Goal: Transaction & Acquisition: Obtain resource

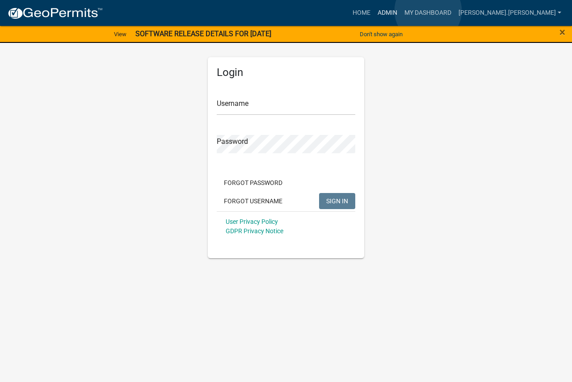
click at [401, 11] on link "Admin" at bounding box center [387, 12] width 27 height 17
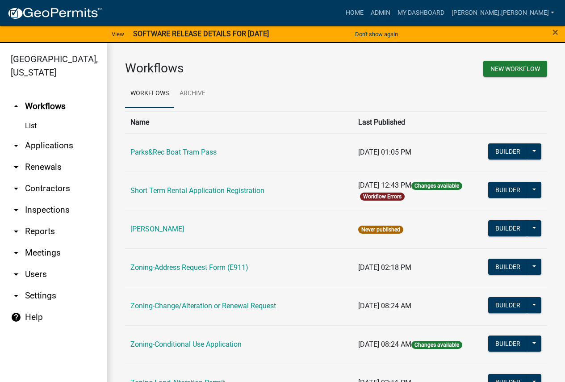
click at [34, 229] on link "arrow_drop_down Reports" at bounding box center [53, 231] width 107 height 21
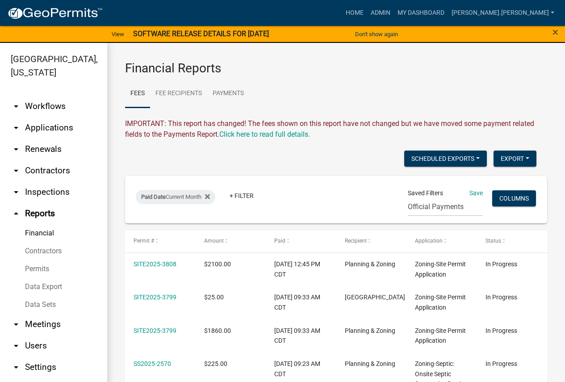
click at [44, 287] on link "Data Export" at bounding box center [53, 287] width 107 height 18
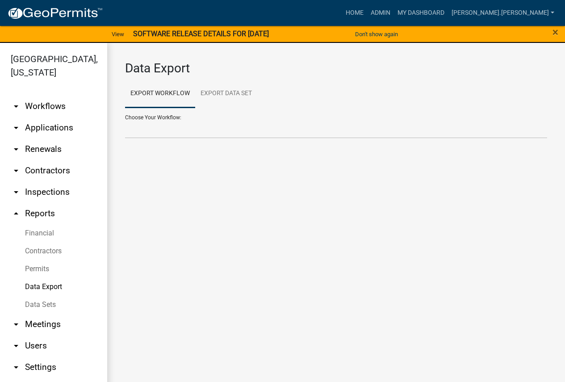
click at [159, 117] on div "Choose Your Workflow: Contractors Parks&Rec Boat Tram Pass Short Term Rental Ap…" at bounding box center [336, 123] width 422 height 31
click at [155, 116] on div "Choose Your Workflow: Contractors Parks&Rec Boat Tram Pass Short Term Rental Ap…" at bounding box center [336, 123] width 422 height 31
click at [154, 93] on link "Export Workflow" at bounding box center [160, 94] width 70 height 29
click at [152, 115] on div "Choose Your Workflow: Contractors Parks&Rec Boat Tram Pass Short Term Rental Ap…" at bounding box center [336, 123] width 422 height 31
click at [152, 128] on select "Contractors Parks&Rec Boat Tram Pass Short Term Rental Application Registration…" at bounding box center [336, 129] width 422 height 18
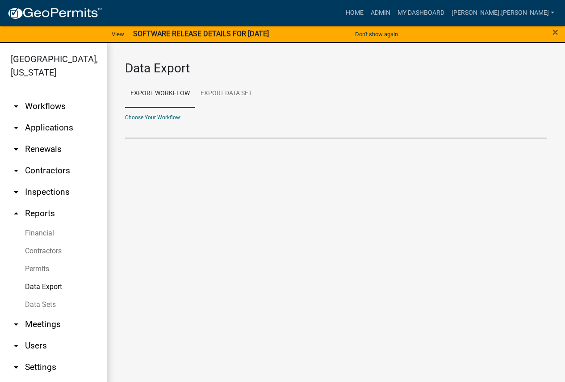
select select "7: Object"
click at [125, 120] on select "Contractors Parks&Rec Boat Tram Pass Short Term Rental Application Registration…" at bounding box center [336, 129] width 422 height 18
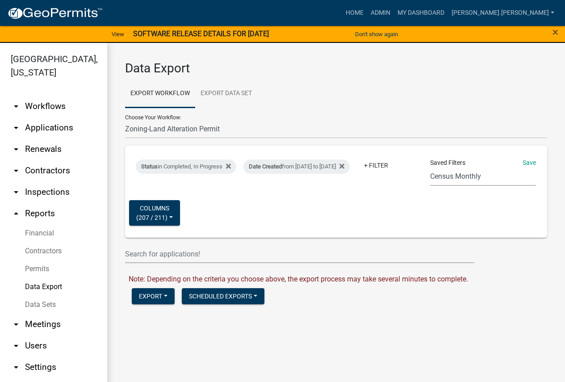
click at [454, 172] on select "Census Monthly Monthly 911 Report Tank Total Report By Contractor Audit Annual …" at bounding box center [483, 176] width 106 height 18
select select "17: d6edc000-337c-495f-85f3-b0852b141e65"
click at [430, 167] on select "Census Monthly Monthly 911 Report Tank Total Report By Contractor Audit Annual …" at bounding box center [483, 176] width 106 height 18
click at [333, 159] on div "Date Created from 01/01/2021 to 08/11/2025" at bounding box center [296, 166] width 106 height 14
select select "custom"
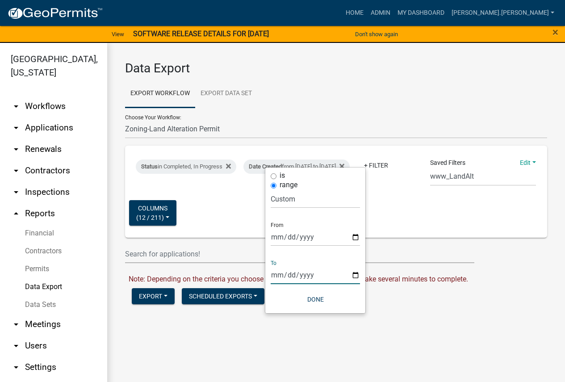
click at [281, 275] on input "[DATE]" at bounding box center [315, 275] width 89 height 18
type input "[DATE]"
click at [313, 296] on button "Done" at bounding box center [315, 299] width 89 height 16
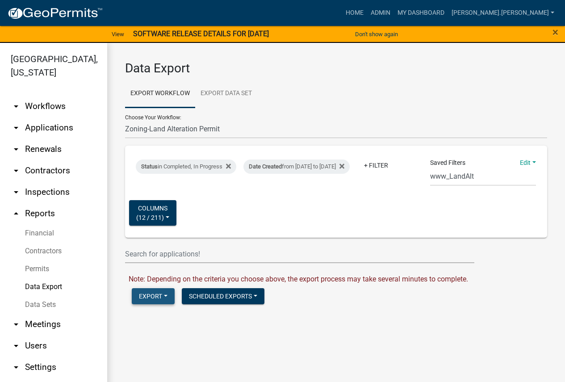
click at [150, 297] on button "Export" at bounding box center [153, 296] width 43 height 16
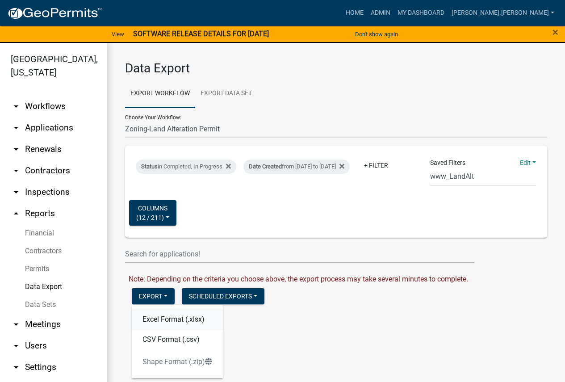
click at [168, 318] on button "Excel Format (.xlsx)" at bounding box center [177, 319] width 91 height 21
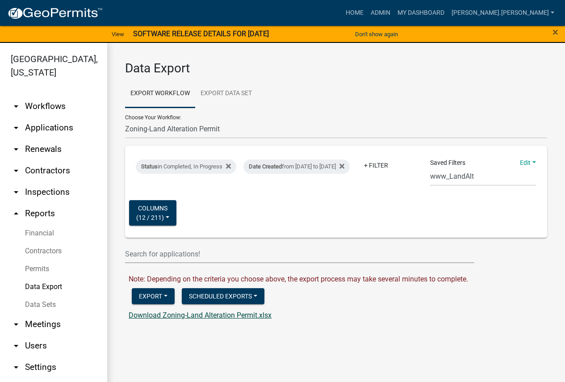
click at [174, 315] on link "Download Zoning-Land Alteration Permit.xlsx" at bounding box center [200, 315] width 143 height 8
click at [172, 131] on select "Contractors Parks&Rec Boat Tram Pass Short Term Rental Application Registration…" at bounding box center [336, 129] width 422 height 18
select select "9: Object"
click at [125, 120] on select "Contractors Parks&Rec Boat Tram Pass Short Term Rental Application Registration…" at bounding box center [336, 129] width 422 height 18
click at [444, 175] on select "Census Monthly Monthly 911 Report Tank Total Report By Contractor Audit Annual …" at bounding box center [483, 176] width 106 height 18
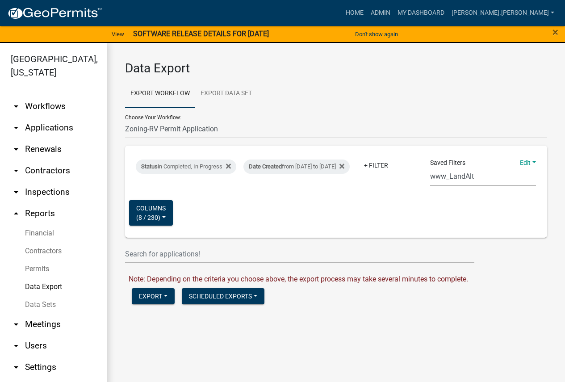
select select "8: fe817f53-79b2-4ec4-bdd4-58470ba6d703"
click at [430, 167] on select "Census Monthly Monthly 911 Report Tank Total Report By Contractor Audit Annual …" at bounding box center [483, 176] width 106 height 18
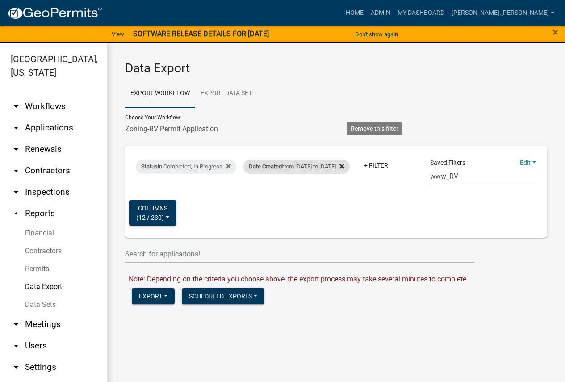
click at [344, 163] on icon at bounding box center [341, 165] width 5 height 5
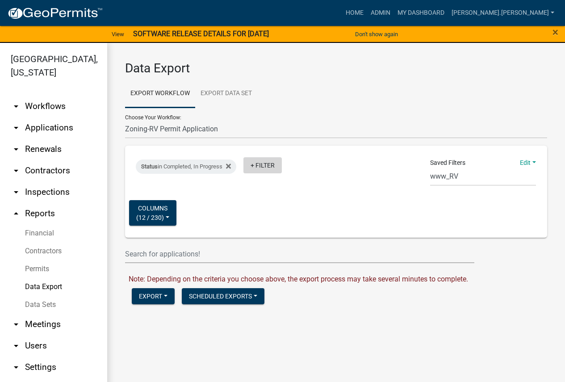
click at [271, 166] on link "+ Filter" at bounding box center [262, 165] width 38 height 16
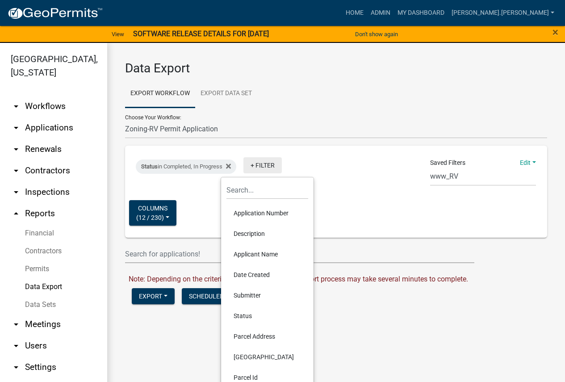
click at [271, 165] on link "+ Filter" at bounding box center [262, 165] width 38 height 16
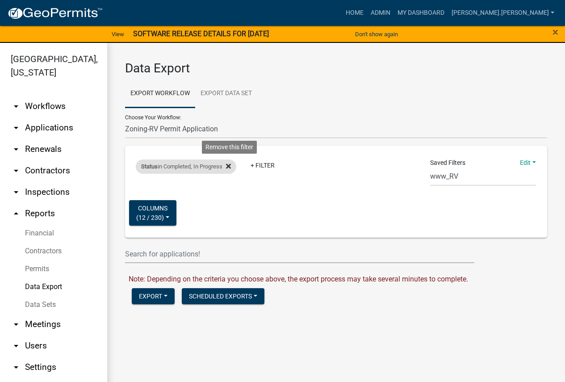
click at [230, 163] on icon at bounding box center [228, 166] width 5 height 7
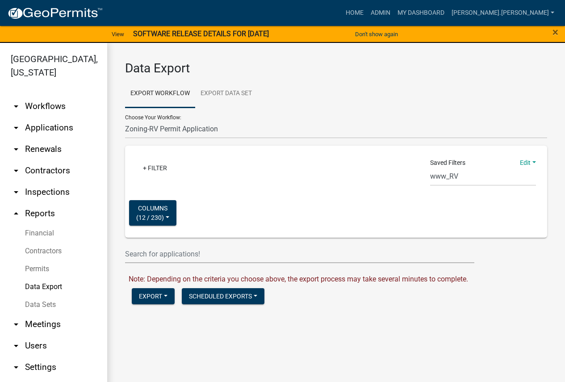
click at [41, 284] on link "Data Export" at bounding box center [53, 287] width 107 height 18
click at [35, 284] on link "Data Export" at bounding box center [53, 287] width 107 height 18
click at [147, 127] on select "Contractors Parks&Rec Boat Tram Pass Short Term Rental Application Registration…" at bounding box center [336, 129] width 422 height 18
click at [125, 120] on select "Contractors Parks&Rec Boat Tram Pass Short Term Rental Application Registration…" at bounding box center [336, 129] width 422 height 18
click at [162, 168] on link "+ Filter" at bounding box center [155, 168] width 38 height 16
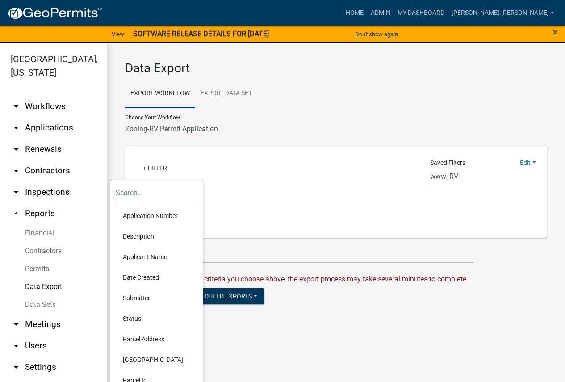
drag, startPoint x: 192, startPoint y: 168, endPoint x: 205, endPoint y: 142, distance: 29.4
click at [193, 166] on div "+ Filter" at bounding box center [267, 169] width 276 height 18
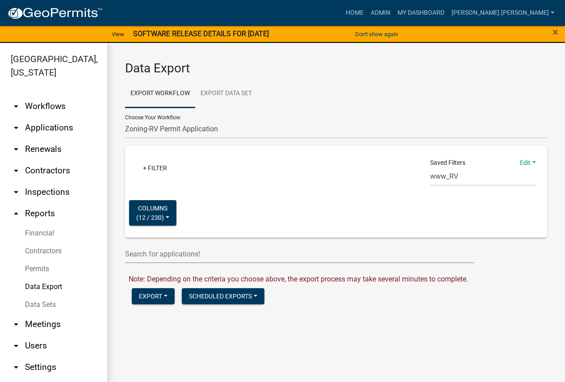
click at [36, 211] on link "arrow_drop_up Reports" at bounding box center [53, 213] width 107 height 21
select select "0: null"
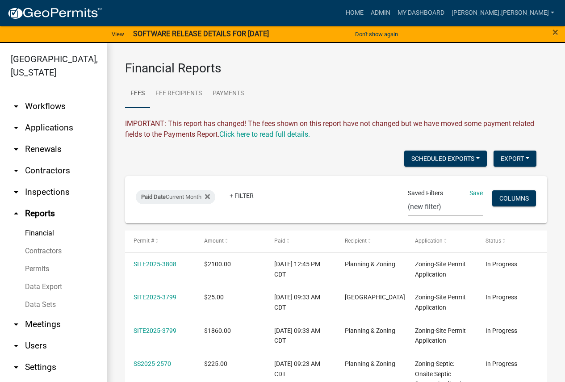
click at [42, 287] on link "Data Export" at bounding box center [53, 287] width 107 height 18
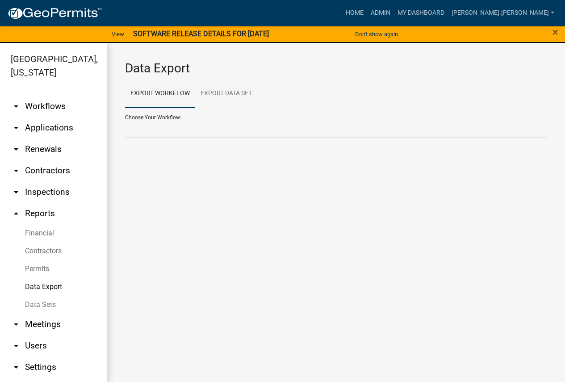
click at [154, 115] on div "Choose Your Workflow: Contractors Parks&Rec Boat Tram Pass Short Term Rental Ap…" at bounding box center [336, 123] width 422 height 31
click at [147, 117] on div "Choose Your Workflow: Contractors Parks&Rec Boat Tram Pass Short Term Rental Ap…" at bounding box center [336, 123] width 422 height 31
click at [149, 94] on link "Export Workflow" at bounding box center [160, 94] width 70 height 29
click at [140, 115] on div "Choose Your Workflow: Contractors Parks&Rec Boat Tram Pass Short Term Rental Ap…" at bounding box center [336, 123] width 422 height 31
click at [137, 117] on div "Choose Your Workflow: Contractors Parks&Rec Boat Tram Pass Short Term Rental Ap…" at bounding box center [336, 123] width 422 height 31
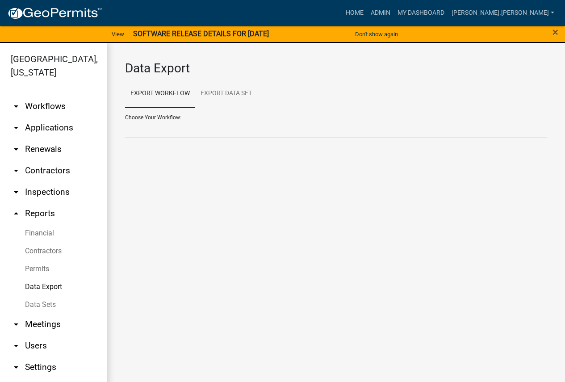
click at [137, 117] on div "Choose Your Workflow: Contractors Parks&Rec Boat Tram Pass Short Term Rental Ap…" at bounding box center [336, 123] width 422 height 31
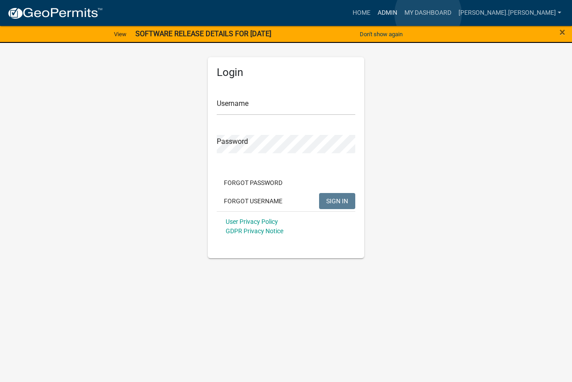
click at [401, 14] on link "Admin" at bounding box center [387, 12] width 27 height 17
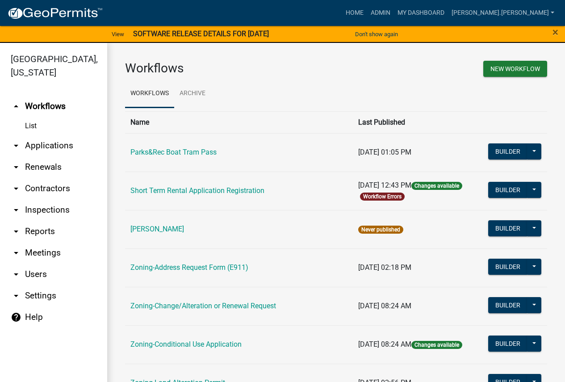
click at [35, 228] on link "arrow_drop_down Reports" at bounding box center [53, 231] width 107 height 21
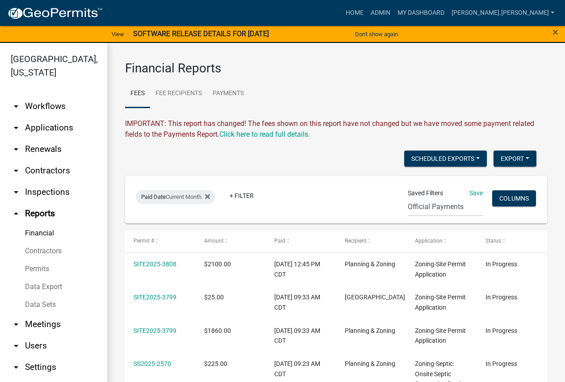
click at [49, 285] on link "Data Export" at bounding box center [53, 287] width 107 height 18
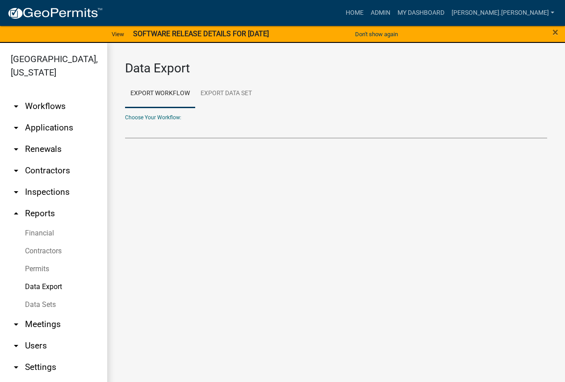
click at [139, 130] on select "Contractors Parks&Rec Boat Tram Pass Short Term Rental Application Registration…" at bounding box center [336, 129] width 422 height 18
select select "9: Object"
click at [125, 120] on select "Contractors Parks&Rec Boat Tram Pass Short Term Rental Application Registration…" at bounding box center [336, 129] width 422 height 18
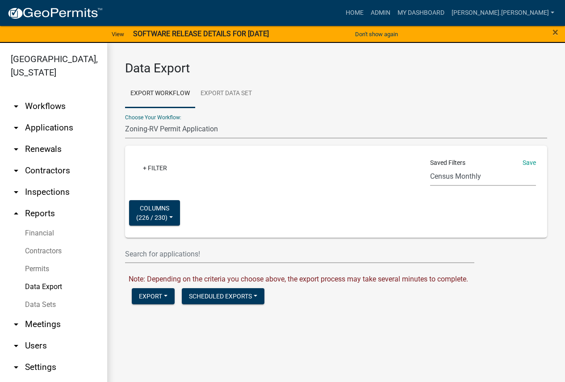
click at [441, 176] on select "Census Monthly Monthly 911 Report Tank Total Report By Contractor Audit Annual …" at bounding box center [483, 176] width 106 height 18
select select "8: fe817f53-79b2-4ec4-bdd4-58470ba6d703"
click at [430, 167] on select "Census Monthly Monthly 911 Report Tank Total Report By Contractor Audit Annual …" at bounding box center [483, 176] width 106 height 18
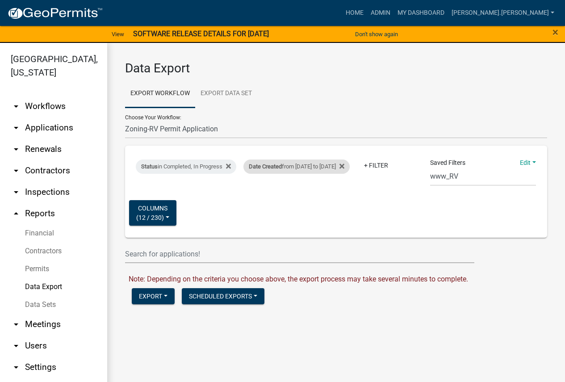
click at [350, 159] on div "Date Created from [DATE] to [DATE]" at bounding box center [296, 166] width 106 height 14
select select "custom"
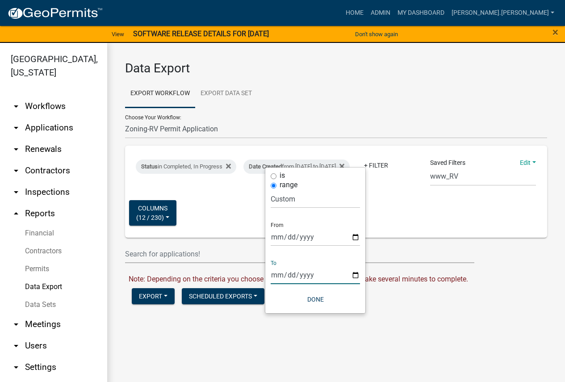
click at [277, 272] on input "[DATE]" at bounding box center [315, 275] width 89 height 18
type input "[DATE]"
click at [315, 297] on button "Done" at bounding box center [315, 299] width 89 height 16
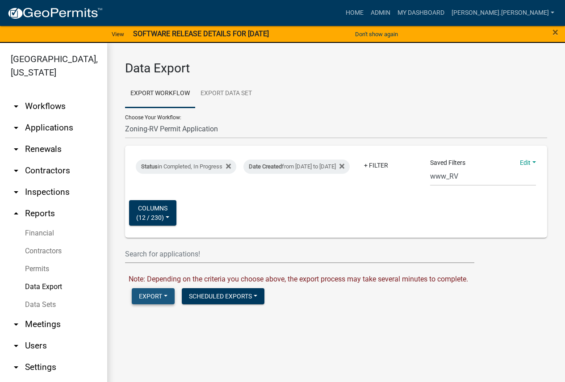
click at [153, 297] on button "Export" at bounding box center [153, 296] width 43 height 16
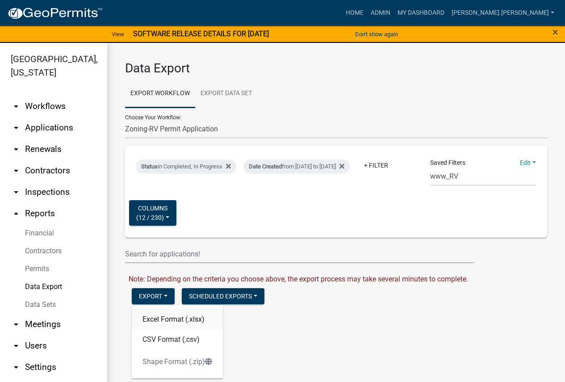
click at [177, 317] on button "Excel Format (.xlsx)" at bounding box center [177, 319] width 91 height 21
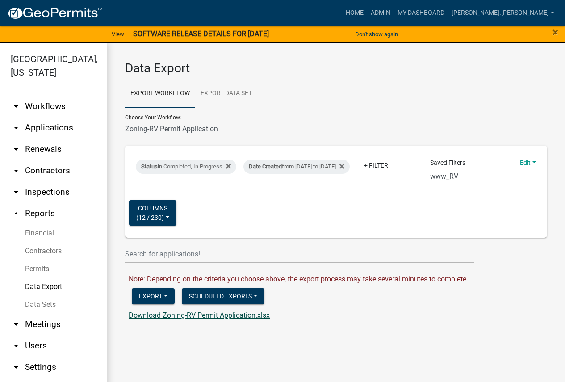
click at [204, 315] on link "Download Zoning-RV Permit Application.xlsx" at bounding box center [199, 315] width 141 height 8
click at [163, 128] on select "Contractors Parks&Rec Boat Tram Pass Short Term Rental Application Registration…" at bounding box center [336, 129] width 422 height 18
select select "11: Object"
click at [125, 120] on select "Contractors Parks&Rec Boat Tram Pass Short Term Rental Application Registration…" at bounding box center [336, 129] width 422 height 18
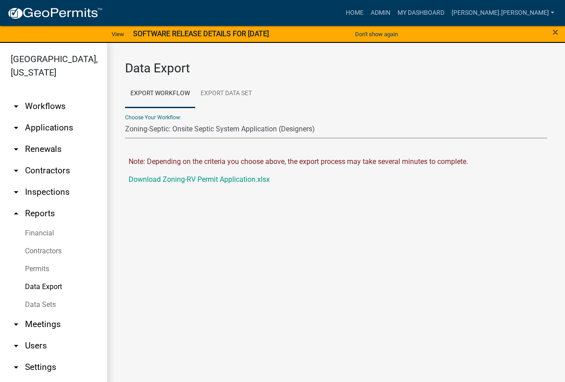
select select "8: fe817f53-79b2-4ec4-bdd4-58470ba6d703"
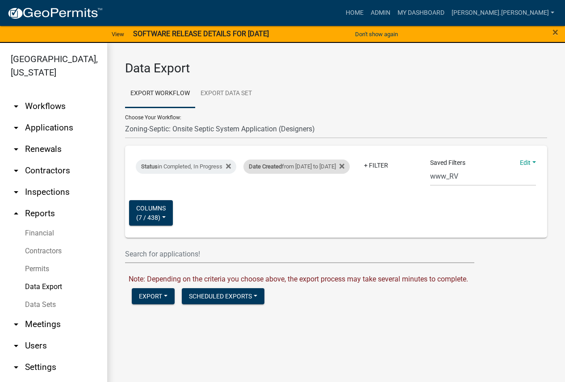
click at [350, 159] on div "Date Created from [DATE] to [DATE]" at bounding box center [296, 166] width 106 height 14
select select "custom"
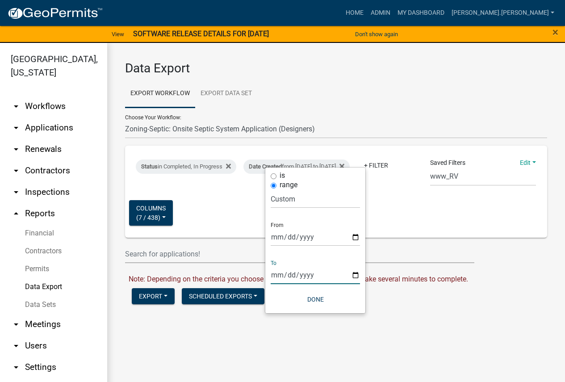
click at [277, 274] on input "[DATE]" at bounding box center [315, 275] width 89 height 18
click at [275, 275] on input "[DATE]" at bounding box center [315, 275] width 89 height 18
type input "[DATE]"
click at [315, 301] on button "Done" at bounding box center [315, 299] width 89 height 16
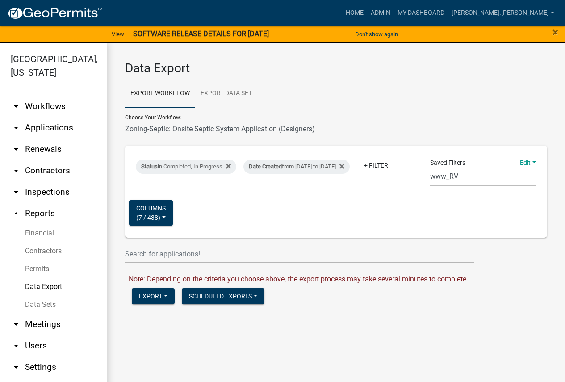
click at [441, 175] on select "Census Monthly Monthly 911 Report Tank Total Report By Contractor Audit Annual …" at bounding box center [483, 176] width 106 height 18
select select "18: 85474e9c-f6aa-4dac-85c5-d242790fafaa"
click at [430, 167] on select "Census Monthly Monthly 911 Report Tank Total Report By Contractor Audit Annual …" at bounding box center [483, 176] width 106 height 18
click at [349, 159] on div "Date Created from [DATE] to [DATE]" at bounding box center [296, 166] width 106 height 14
select select "custom"
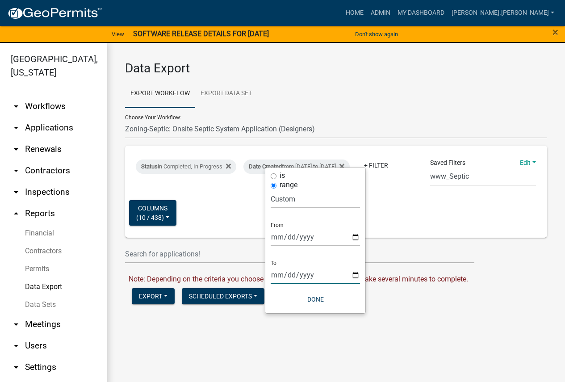
click at [273, 277] on input "[DATE]" at bounding box center [315, 275] width 89 height 18
type input "[DATE]"
click at [313, 296] on button "Done" at bounding box center [315, 299] width 89 height 16
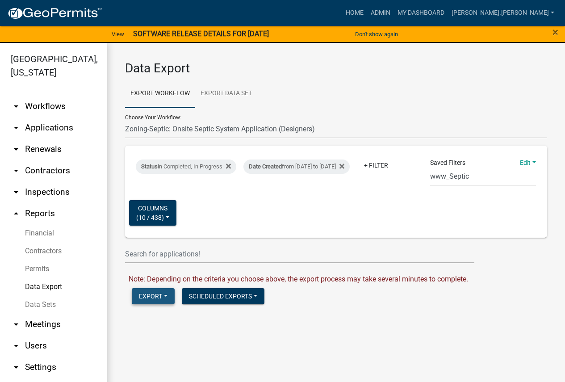
click at [151, 297] on button "Export" at bounding box center [153, 296] width 43 height 16
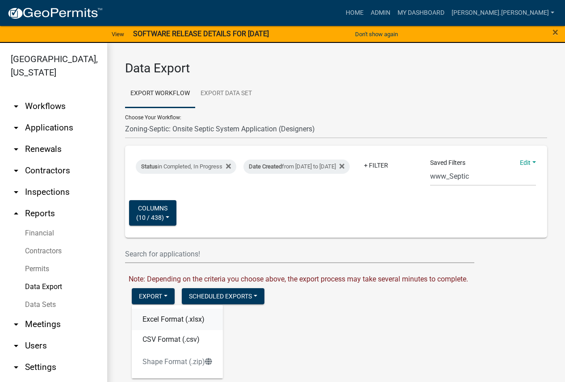
click at [161, 317] on button "Excel Format (.xlsx)" at bounding box center [177, 319] width 91 height 21
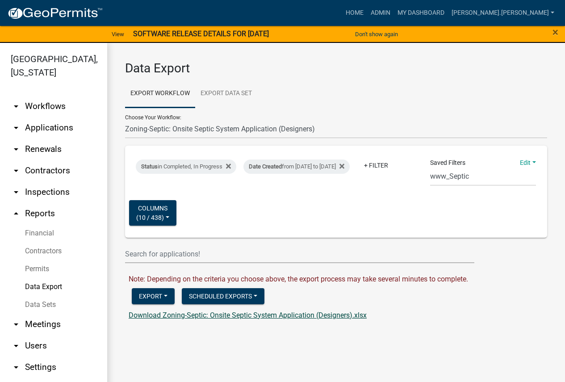
click at [199, 318] on link "Download Zoning-Septic: Onsite Septic System Application (Designers).xlsx" at bounding box center [248, 315] width 238 height 8
click at [171, 128] on select "Contractors Parks&Rec Boat Tram Pass Short Term Rental Application Registration…" at bounding box center [336, 129] width 422 height 18
select select "12: Object"
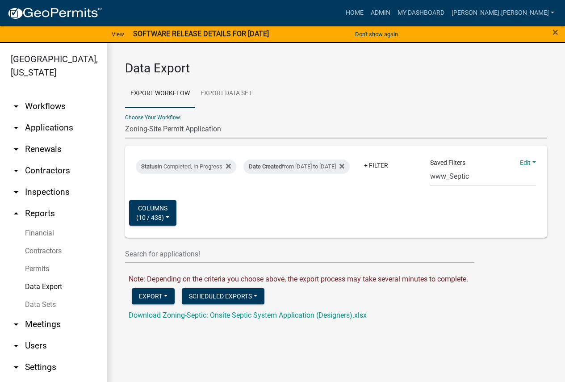
click at [125, 120] on select "Contractors Parks&Rec Boat Tram Pass Short Term Rental Application Registration…" at bounding box center [336, 129] width 422 height 18
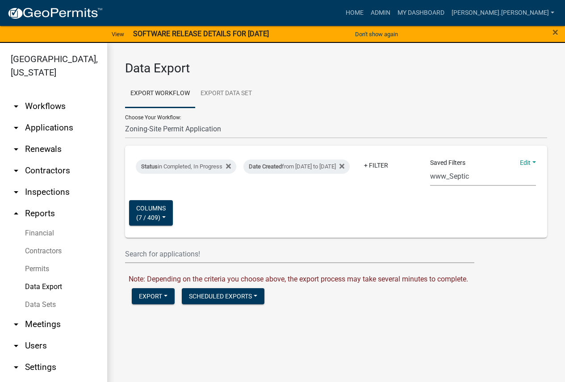
click at [439, 174] on select "Census Monthly Monthly 911 Report Tank Total Report By Contractor Audit Annual …" at bounding box center [483, 176] width 106 height 18
select select "11: 8f2b59a5-04a1-4258-954b-88209c1734bf"
click at [430, 167] on select "Census Monthly Monthly 911 Report Tank Total Report By Contractor Audit Annual …" at bounding box center [483, 176] width 106 height 18
click at [350, 159] on div "Date Created from [DATE] to [DATE]" at bounding box center [296, 166] width 106 height 14
select select "custom"
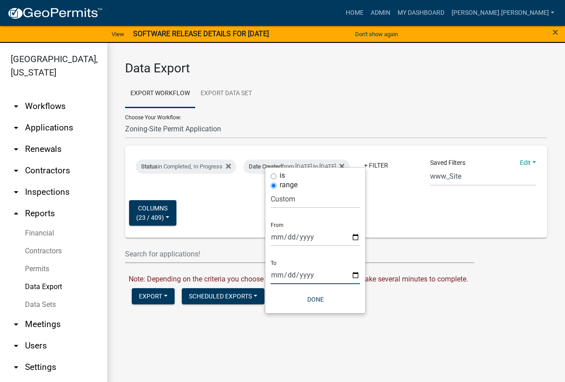
click at [275, 277] on input "[DATE]" at bounding box center [315, 275] width 89 height 18
type input "[DATE]"
click at [317, 297] on button "Done" at bounding box center [315, 299] width 89 height 16
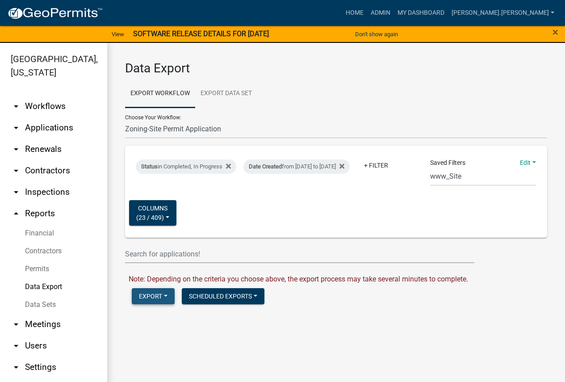
click at [153, 297] on button "Export" at bounding box center [153, 296] width 43 height 16
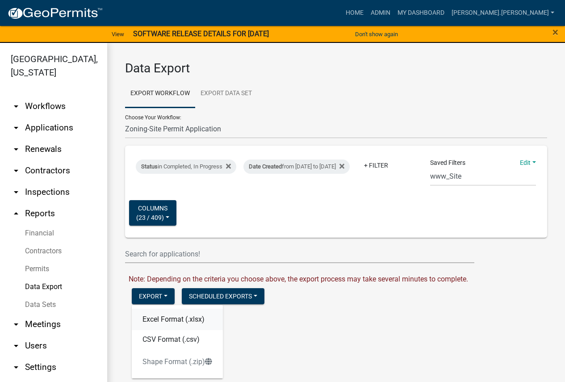
click at [168, 319] on button "Excel Format (.xlsx)" at bounding box center [177, 319] width 91 height 21
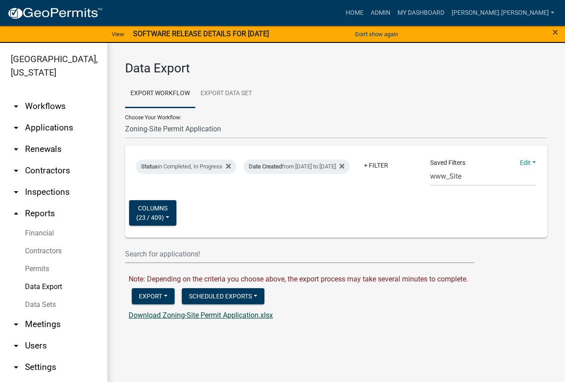
click at [181, 314] on link "Download Zoning-Site Permit Application.xlsx" at bounding box center [201, 315] width 144 height 8
